Goal: Check status: Check status

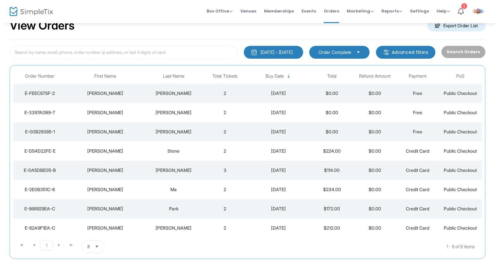
scroll to position [31, 0]
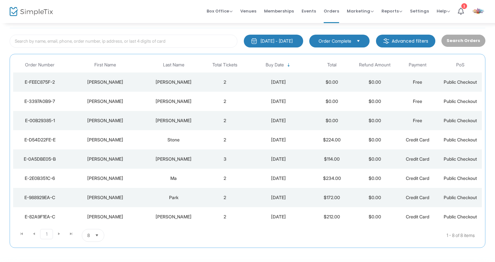
click at [334, 39] on span "Order Complete" at bounding box center [335, 41] width 33 height 6
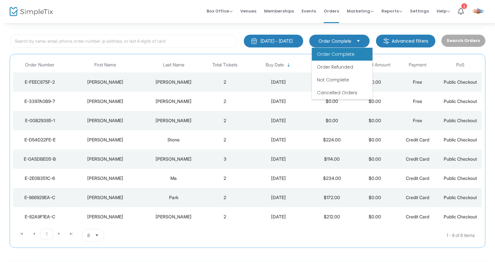
click at [412, 43] on m-button "Advanced filters" at bounding box center [405, 41] width 59 height 13
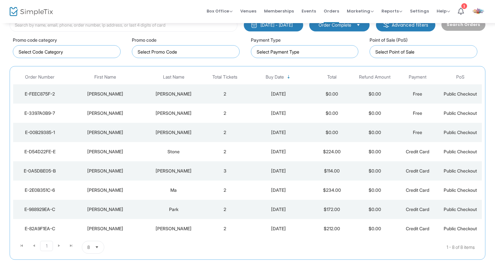
scroll to position [47, 0]
click at [212, 35] on div "Promo code" at bounding box center [188, 45] width 119 height 25
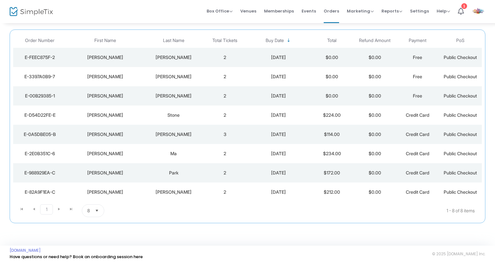
scroll to position [87, 0]
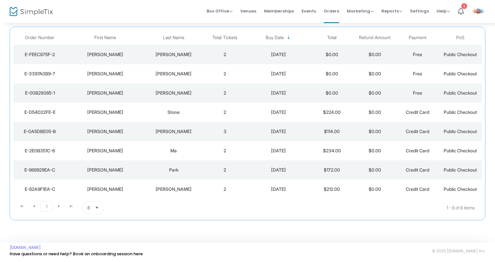
click at [88, 212] on span "8" at bounding box center [89, 208] width 8 height 12
click at [98, 168] on li "25" at bounding box center [93, 169] width 22 height 13
click at [157, 237] on div "View Orders Export Order List [DATE] - [DATE] Last 30 Days [DATE] [DATE] This w…" at bounding box center [247, 89] width 495 height 307
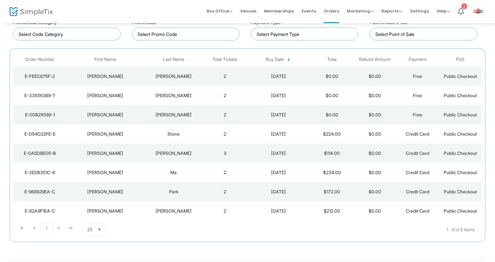
scroll to position [35, 0]
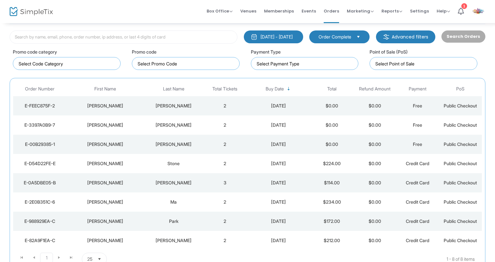
click at [45, 165] on div "E-D54D22FE-E" at bounding box center [40, 163] width 50 height 6
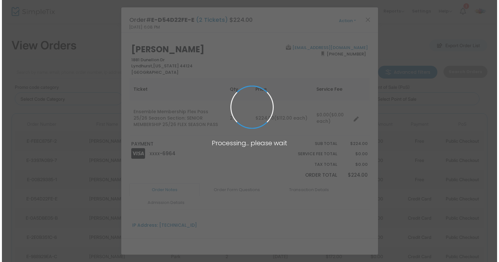
scroll to position [0, 0]
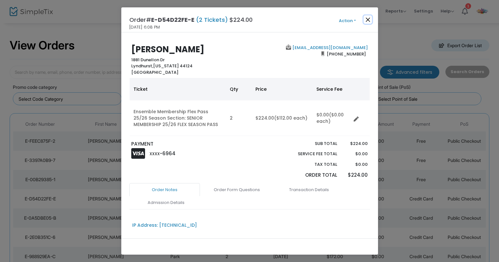
click at [367, 21] on button "Close" at bounding box center [367, 19] width 8 height 8
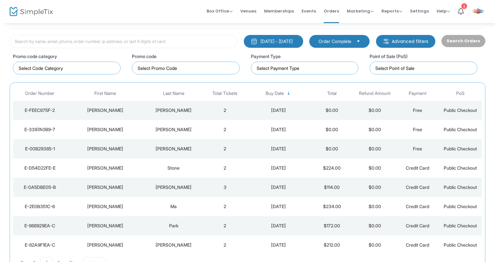
scroll to position [39, 0]
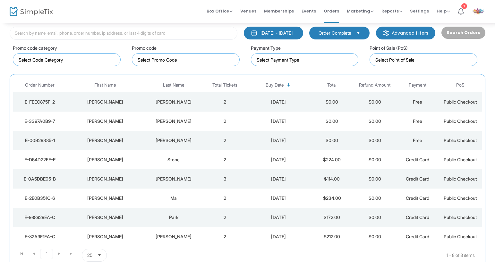
click at [44, 180] on div "E-0A5DBE05-B" at bounding box center [40, 179] width 50 height 6
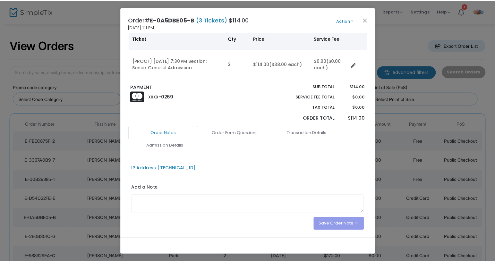
scroll to position [0, 0]
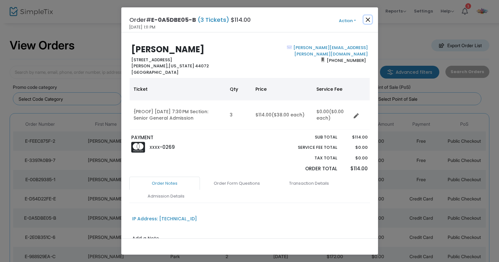
click at [365, 19] on button "Close" at bounding box center [367, 19] width 8 height 8
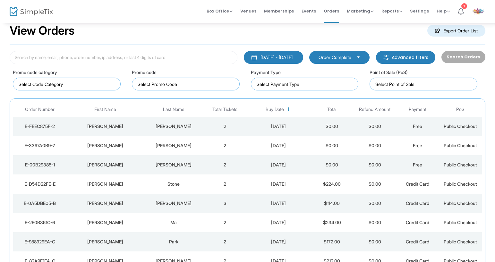
scroll to position [23, 0]
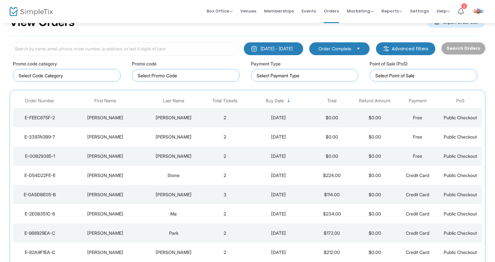
click at [465, 5] on div "1" at bounding box center [464, 6] width 6 height 6
